Goal: Task Accomplishment & Management: Manage account settings

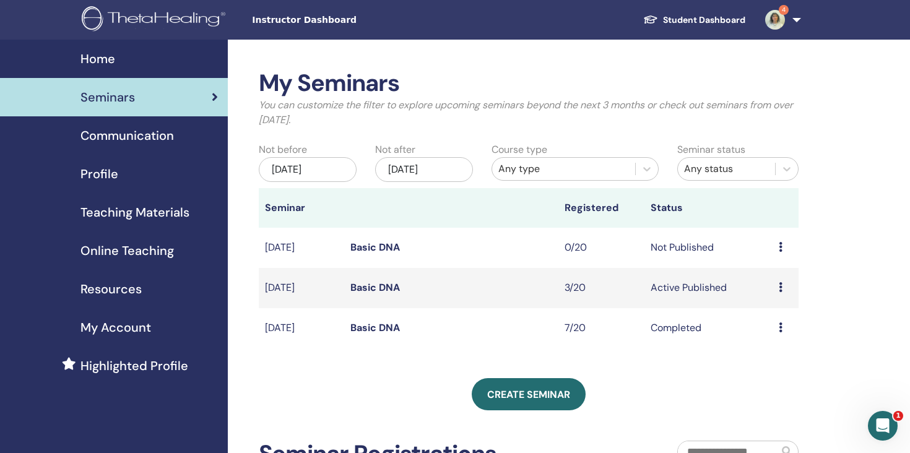
click at [145, 89] on div "Seminars" at bounding box center [114, 97] width 208 height 19
click at [378, 287] on link "Basic DNA" at bounding box center [376, 287] width 50 height 13
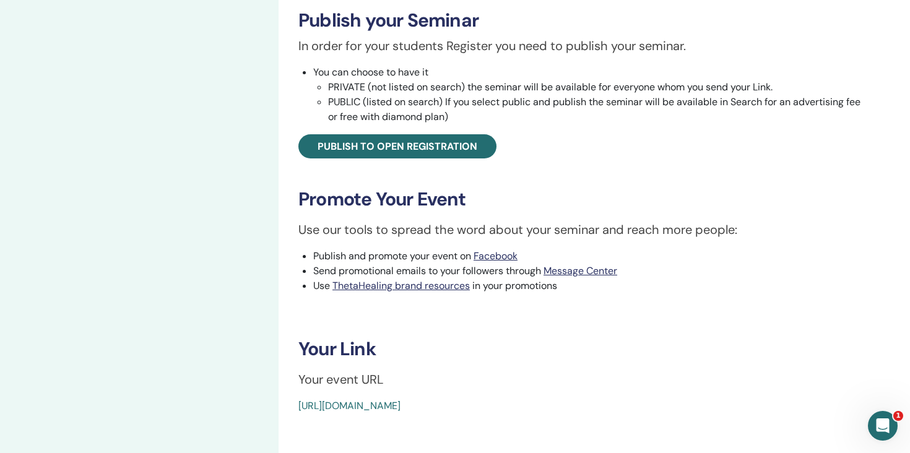
scroll to position [420, 0]
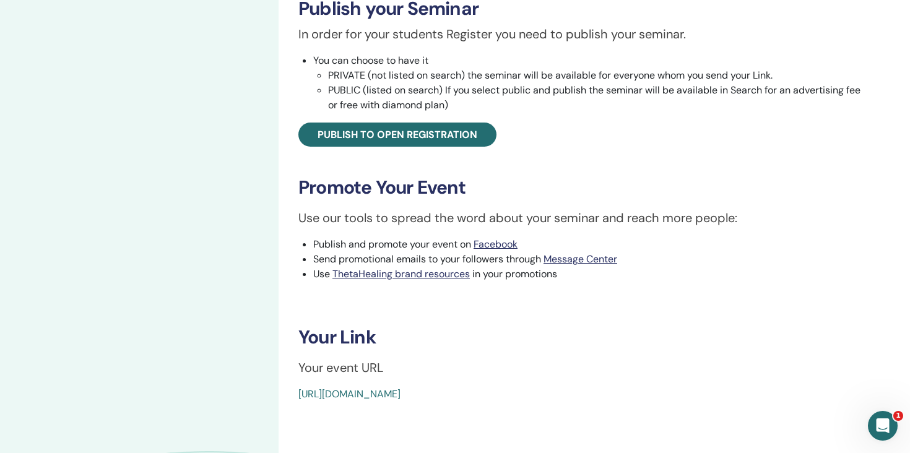
click at [401, 393] on link "https://www.thetahealing.com/seminar-378329-details.html" at bounding box center [349, 394] width 102 height 13
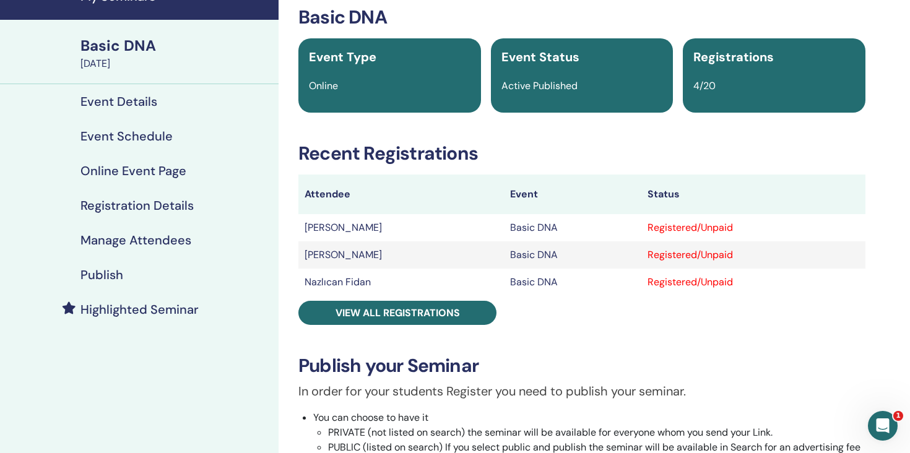
scroll to position [69, 0]
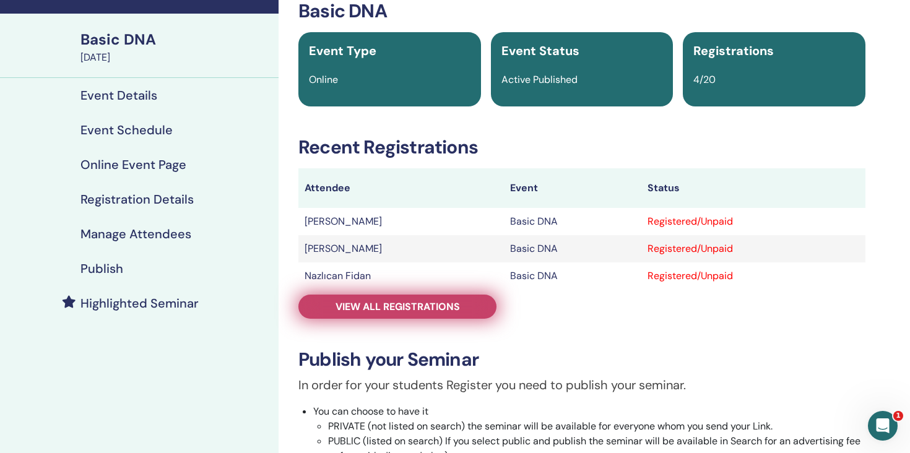
click at [411, 312] on span "View all registrations" at bounding box center [398, 306] width 124 height 13
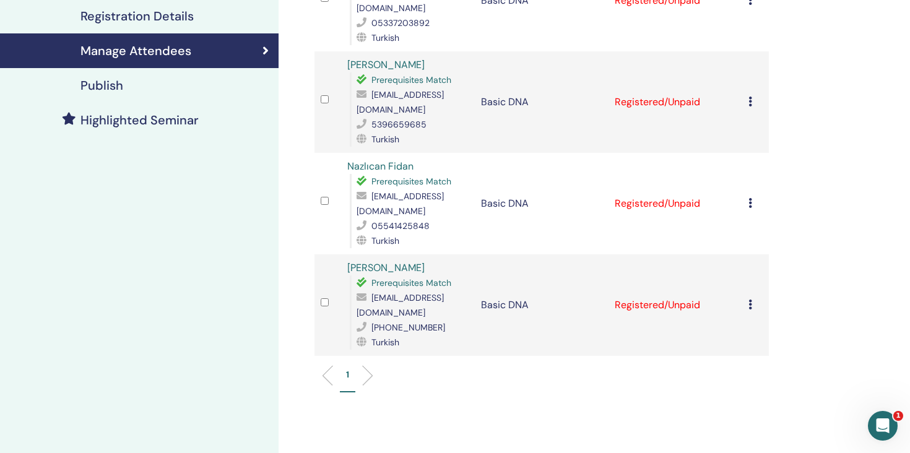
scroll to position [254, 0]
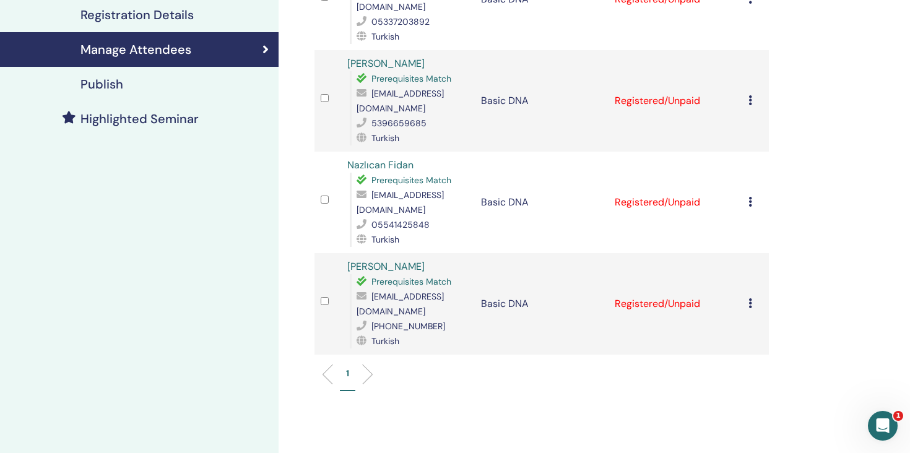
click at [750, 302] on icon at bounding box center [751, 303] width 4 height 10
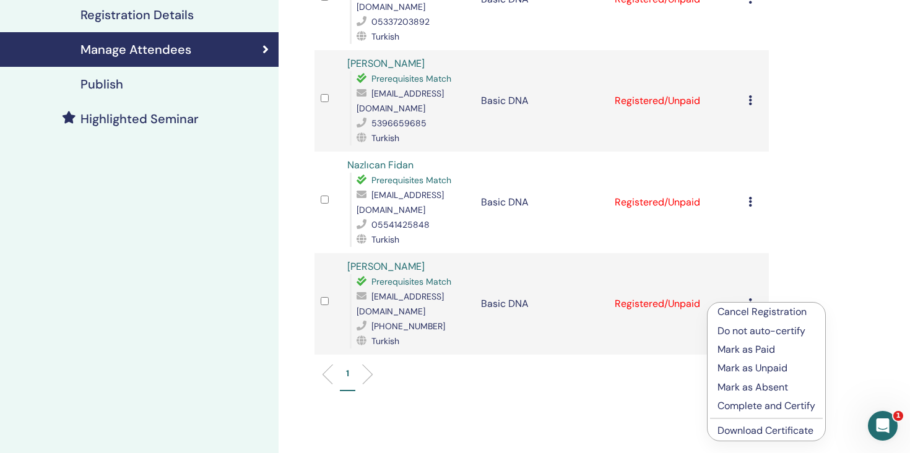
click at [766, 349] on p "Mark as Paid" at bounding box center [767, 349] width 98 height 15
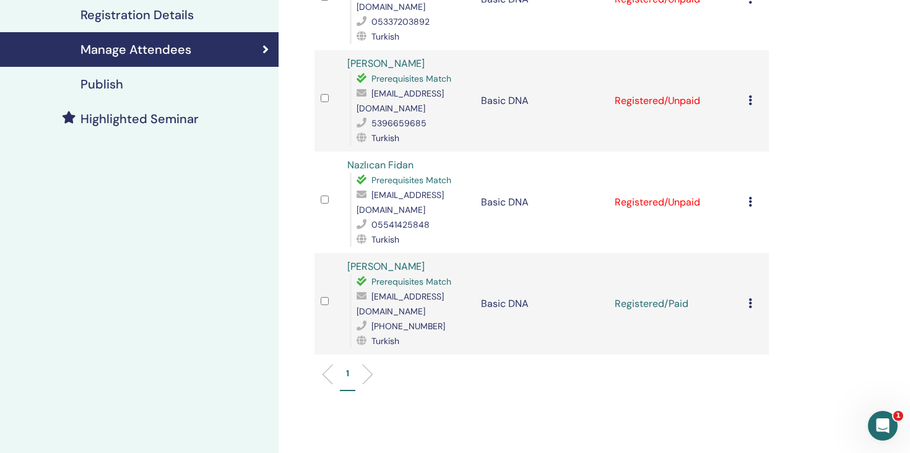
click at [751, 205] on icon at bounding box center [751, 202] width 4 height 10
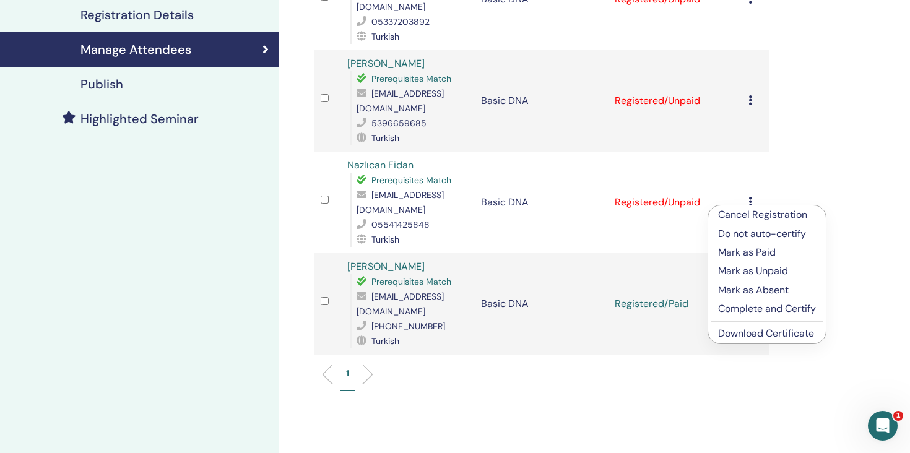
click at [751, 255] on p "Mark as Paid" at bounding box center [767, 252] width 98 height 15
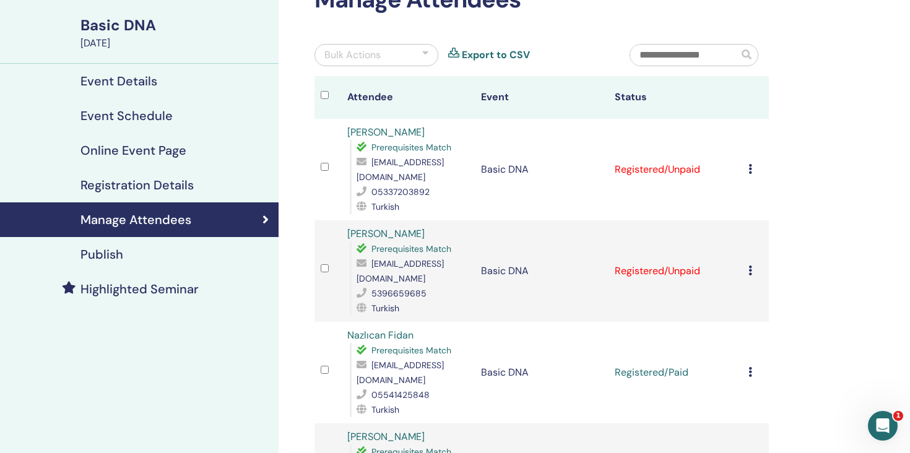
scroll to position [85, 0]
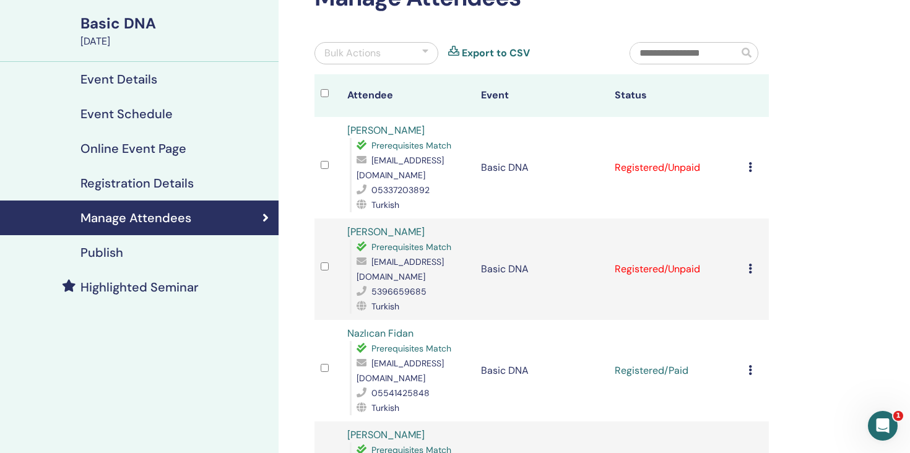
click at [748, 269] on td "Cancel Registration Do not auto-certify Mark as Paid Mark as Unpaid Mark as Abs…" at bounding box center [756, 270] width 27 height 102
click at [747, 266] on td "Cancel Registration Do not auto-certify Mark as Paid Mark as Unpaid Mark as Abs…" at bounding box center [756, 270] width 27 height 102
click at [753, 270] on div "Cancel Registration Do not auto-certify Mark as Paid Mark as Unpaid Mark as Abs…" at bounding box center [756, 269] width 14 height 15
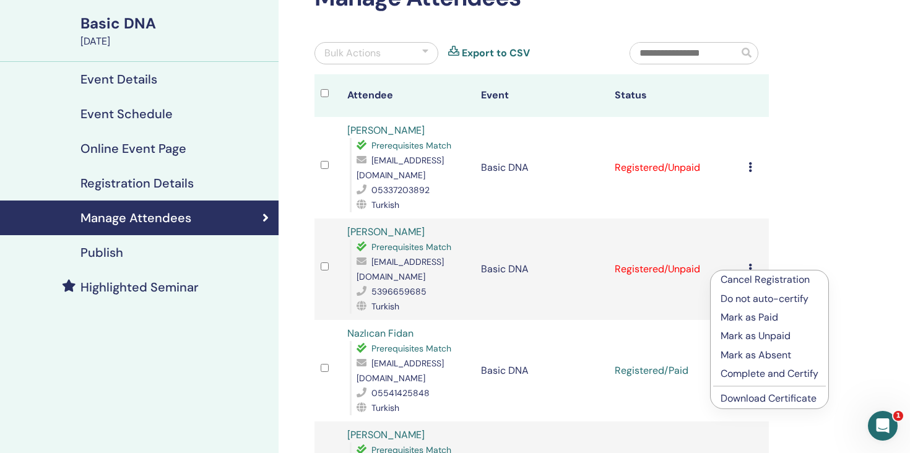
click at [772, 317] on p "Mark as Paid" at bounding box center [770, 317] width 98 height 15
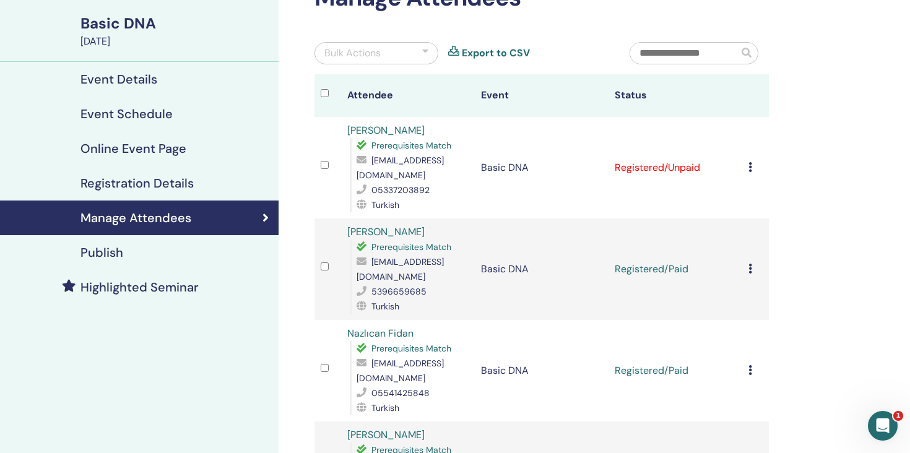
click at [751, 168] on icon at bounding box center [751, 167] width 4 height 10
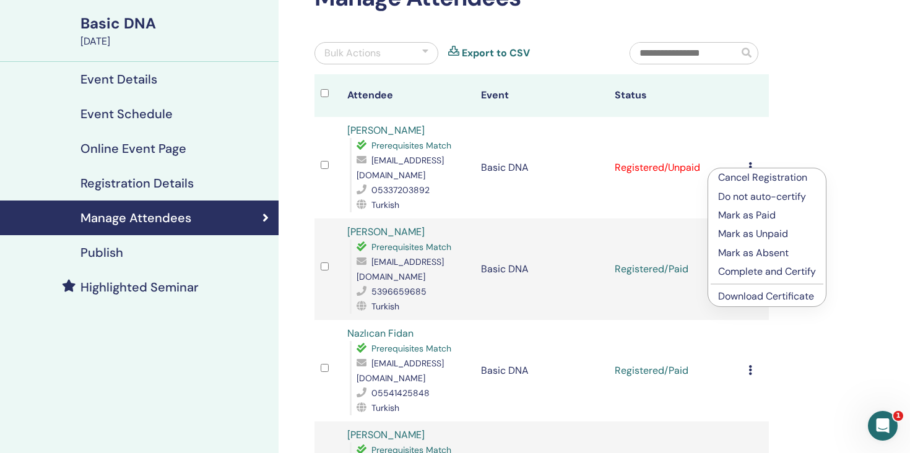
click at [772, 218] on p "Mark as Paid" at bounding box center [767, 215] width 98 height 15
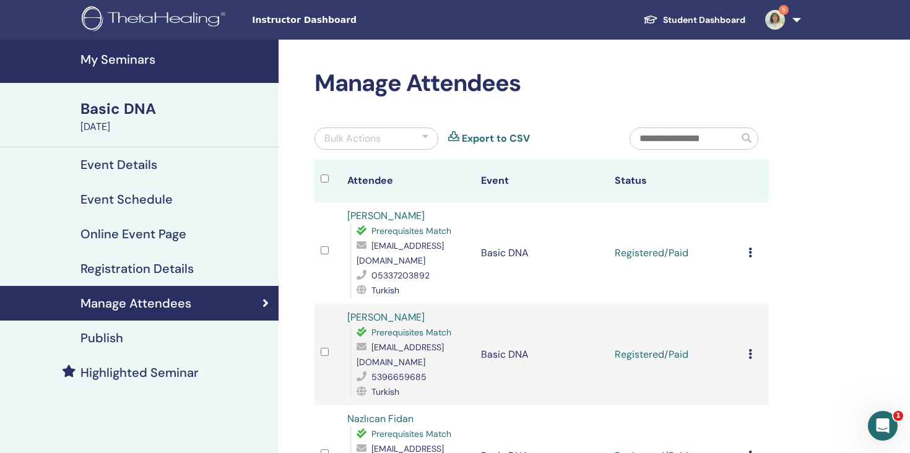
click at [136, 58] on h4 "My Seminars" at bounding box center [176, 59] width 191 height 15
